Goal: Information Seeking & Learning: Learn about a topic

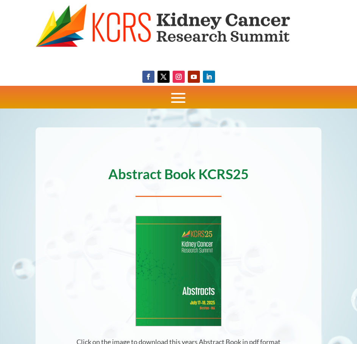
click at [121, 103] on div "Home Session Proposals Registration Faculty Presentations & Videos Abstracts KC…" at bounding box center [178, 97] width 285 height 23
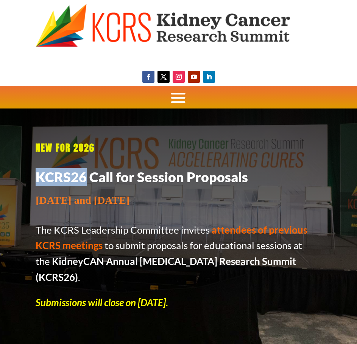
drag, startPoint x: 79, startPoint y: 178, endPoint x: 37, endPoint y: 178, distance: 41.6
click at [37, 178] on h1 "KCRS26 Call for Session Proposals" at bounding box center [178, 179] width 285 height 22
copy h1 "KCRS26"
